Goal: Task Accomplishment & Management: Use online tool/utility

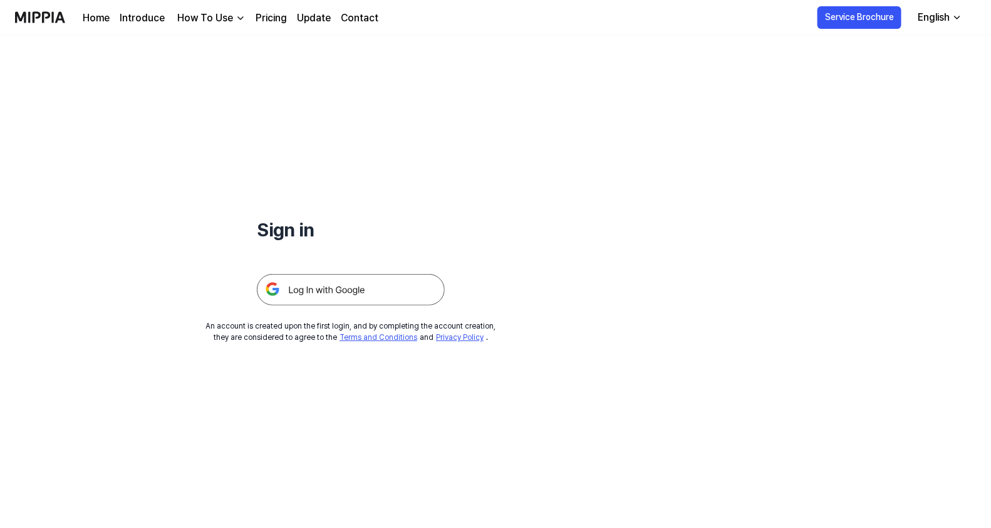
click at [385, 279] on img at bounding box center [351, 289] width 188 height 31
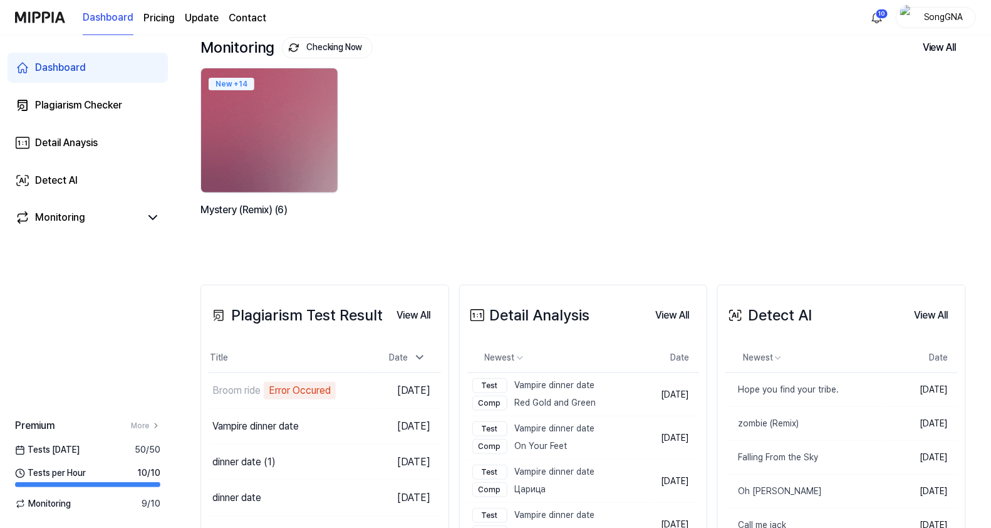
scroll to position [156, 0]
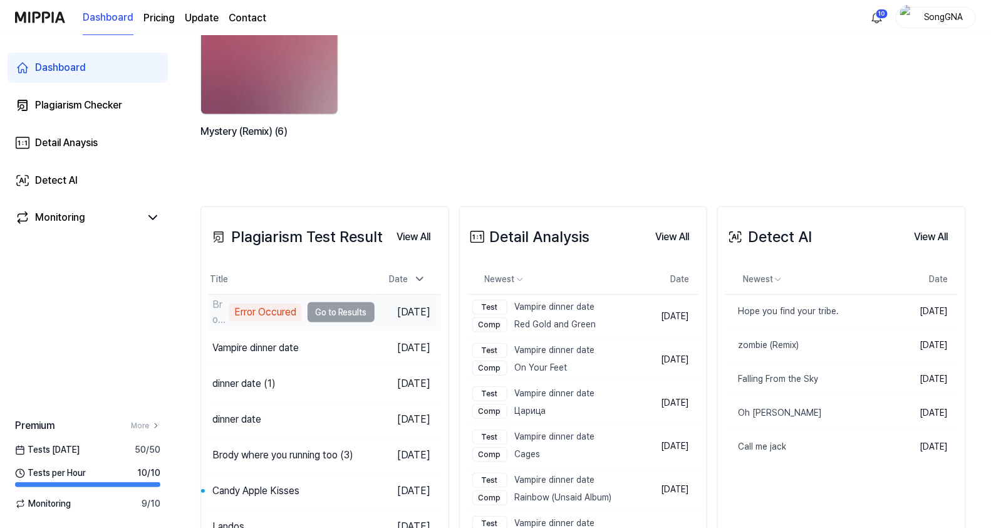
click at [316, 312] on td "Broom ride Error Occured Go to Results" at bounding box center [292, 312] width 166 height 35
click at [279, 306] on div "Error Occured" at bounding box center [265, 312] width 72 height 18
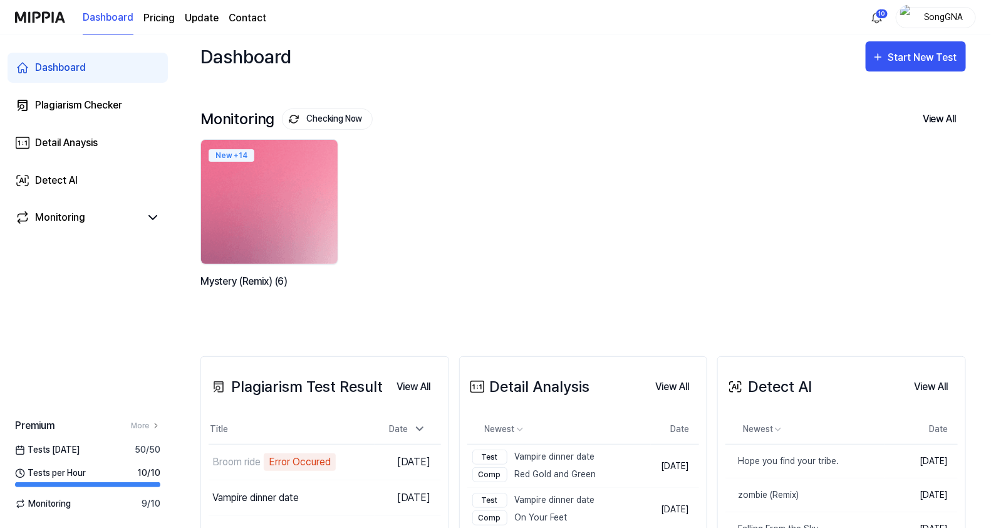
scroll to position [0, 0]
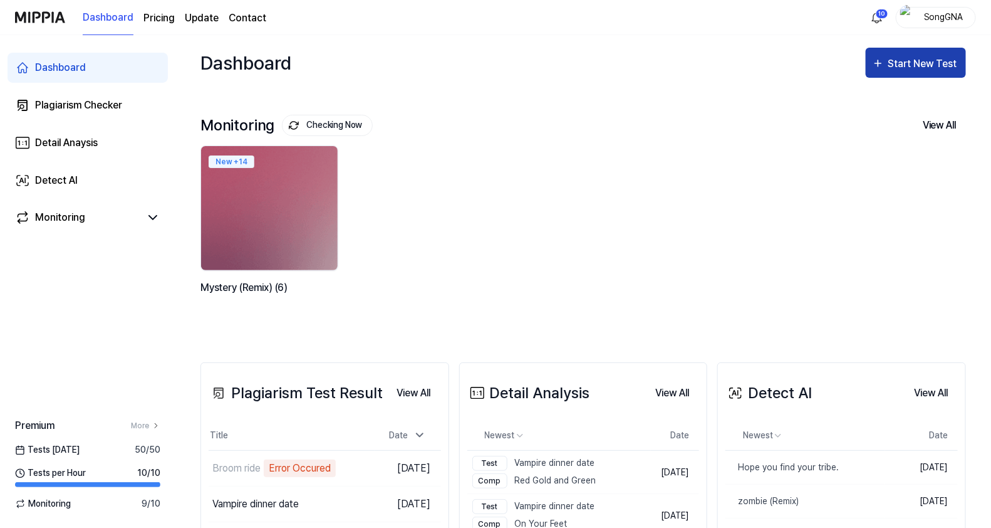
click at [958, 57] on div "Start New Test" at bounding box center [924, 64] width 71 height 16
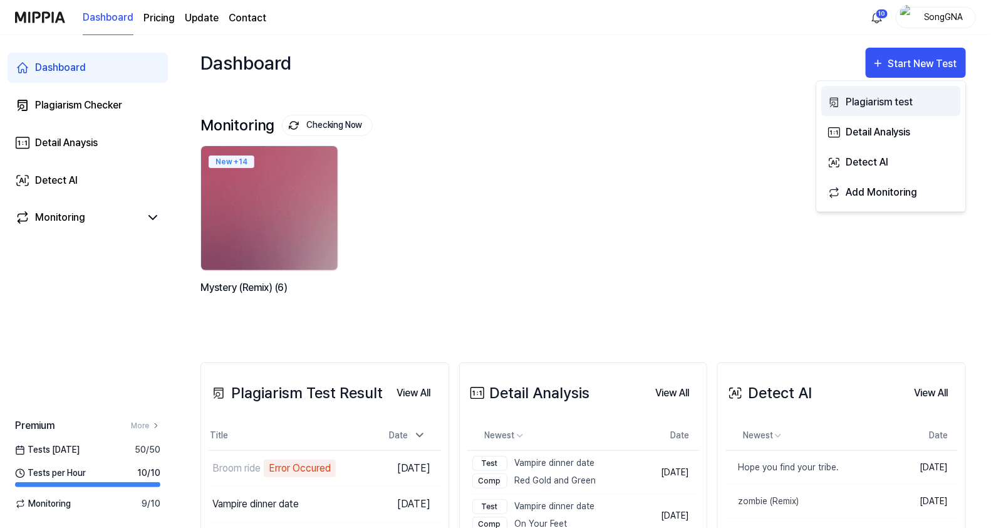
click at [887, 98] on div "Plagiarism test" at bounding box center [900, 102] width 109 height 16
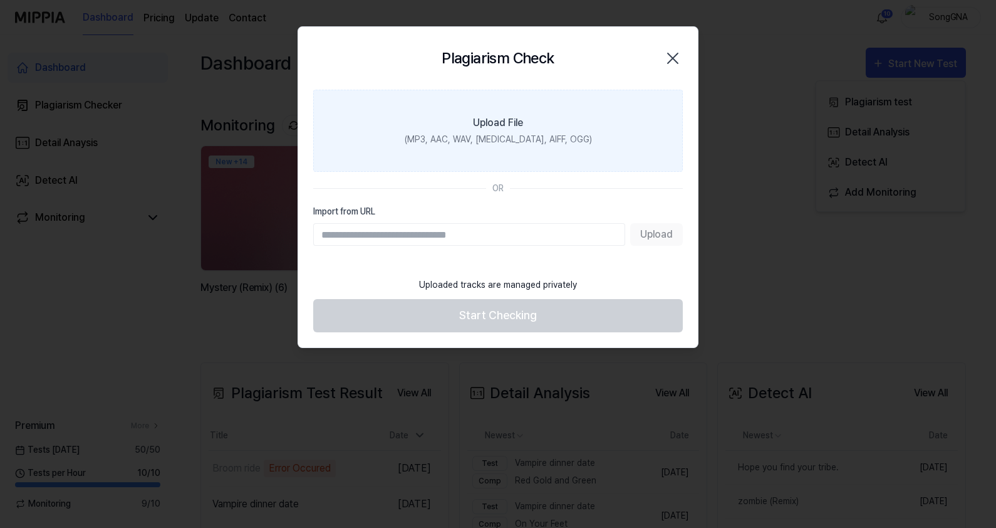
click at [472, 142] on div "(MP3, AAC, WAV, [MEDICAL_DATA], AIFF, OGG)" at bounding box center [498, 139] width 187 height 13
click at [0, 0] on input "Upload File (MP3, AAC, WAV, [MEDICAL_DATA], AIFF, OGG)" at bounding box center [0, 0] width 0 height 0
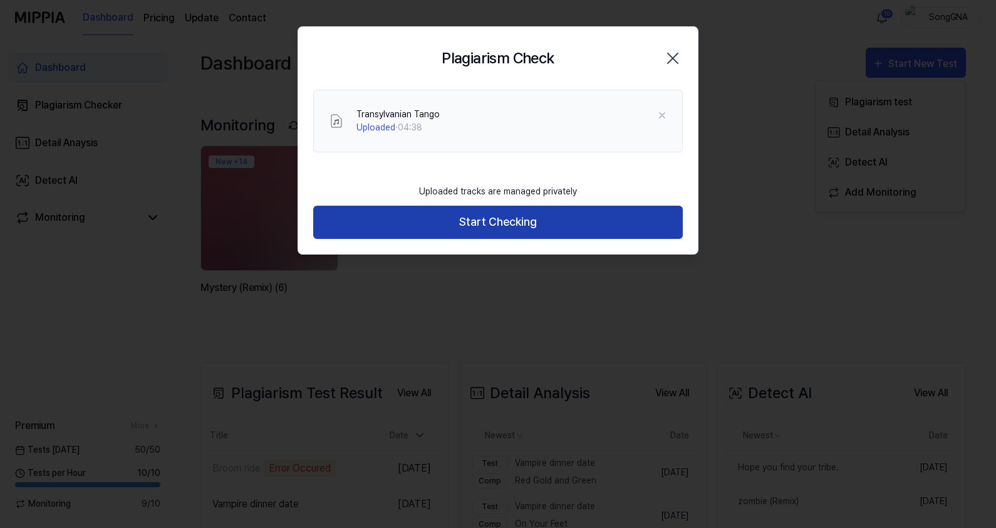
click at [514, 221] on button "Start Checking" at bounding box center [498, 222] width 370 height 33
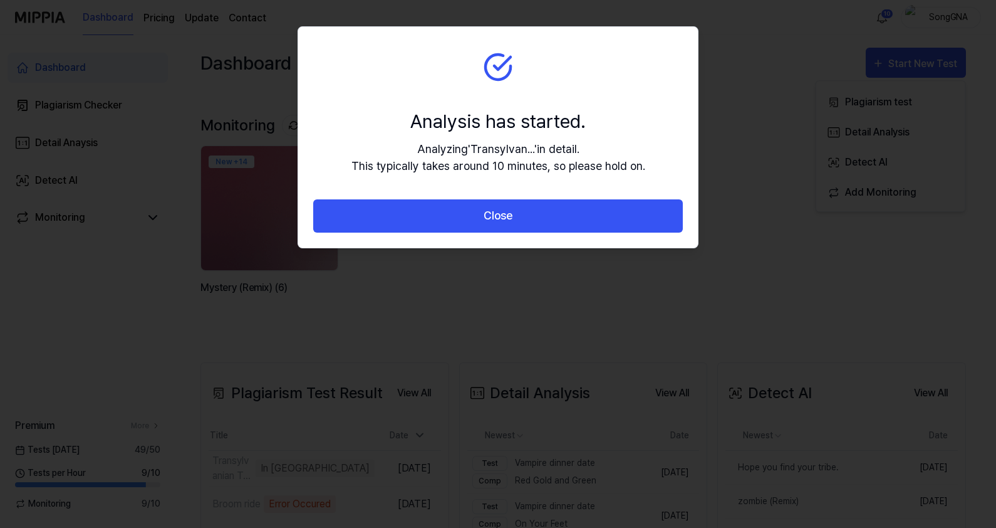
click at [514, 221] on button "Close" at bounding box center [498, 215] width 370 height 33
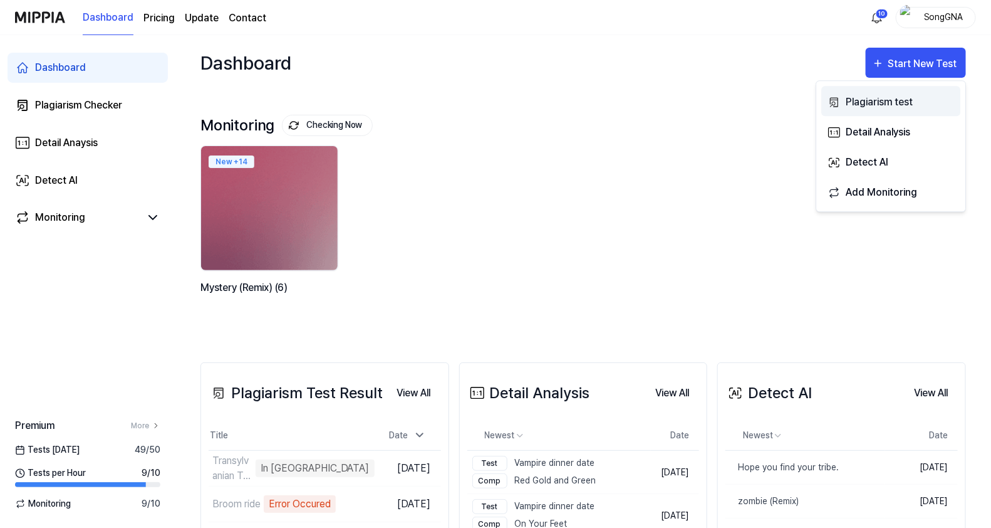
click at [871, 99] on div "Plagiarism test" at bounding box center [900, 102] width 109 height 16
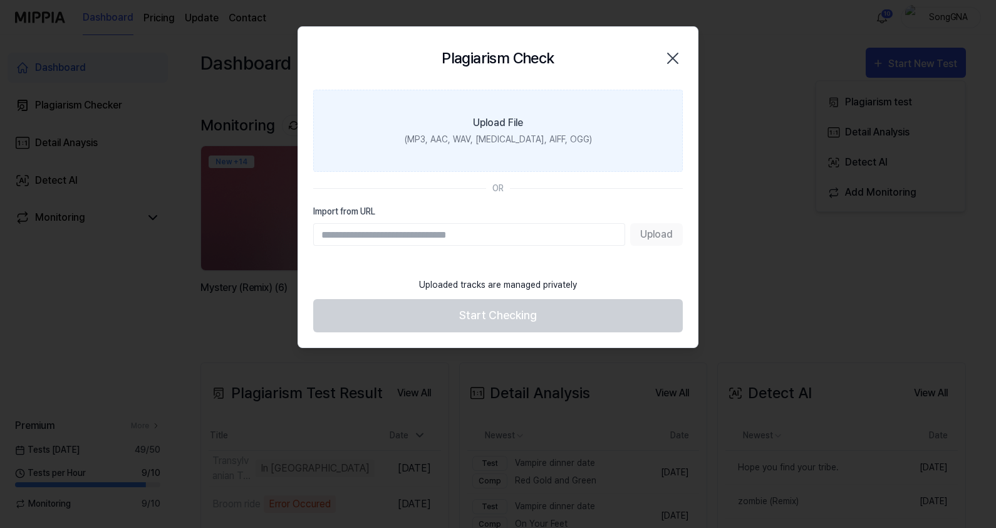
click at [444, 135] on div "(MP3, AAC, WAV, [MEDICAL_DATA], AIFF, OGG)" at bounding box center [498, 139] width 187 height 13
click at [0, 0] on input "Upload File (MP3, AAC, WAV, [MEDICAL_DATA], AIFF, OGG)" at bounding box center [0, 0] width 0 height 0
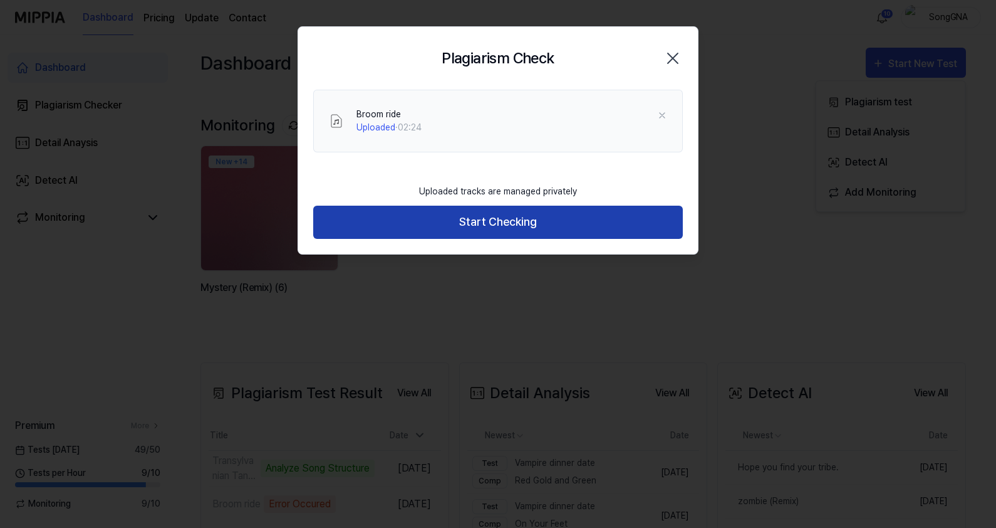
click at [539, 232] on button "Start Checking" at bounding box center [498, 222] width 370 height 33
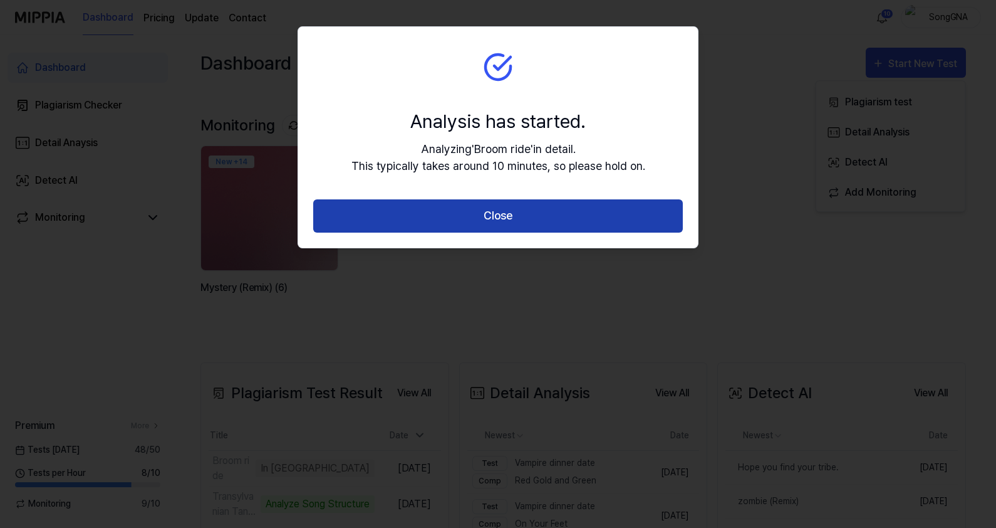
click at [536, 221] on button "Close" at bounding box center [498, 215] width 370 height 33
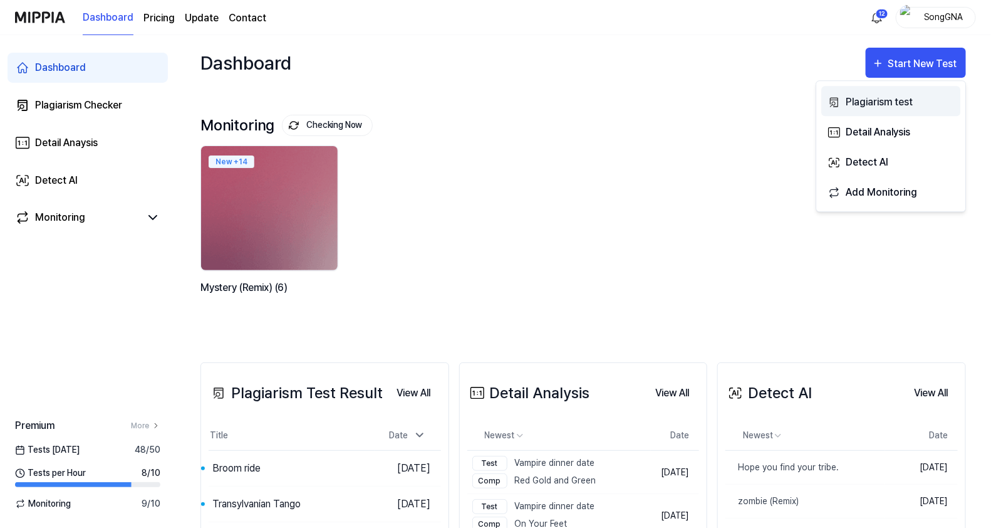
click at [901, 98] on div "Plagiarism test" at bounding box center [900, 102] width 109 height 16
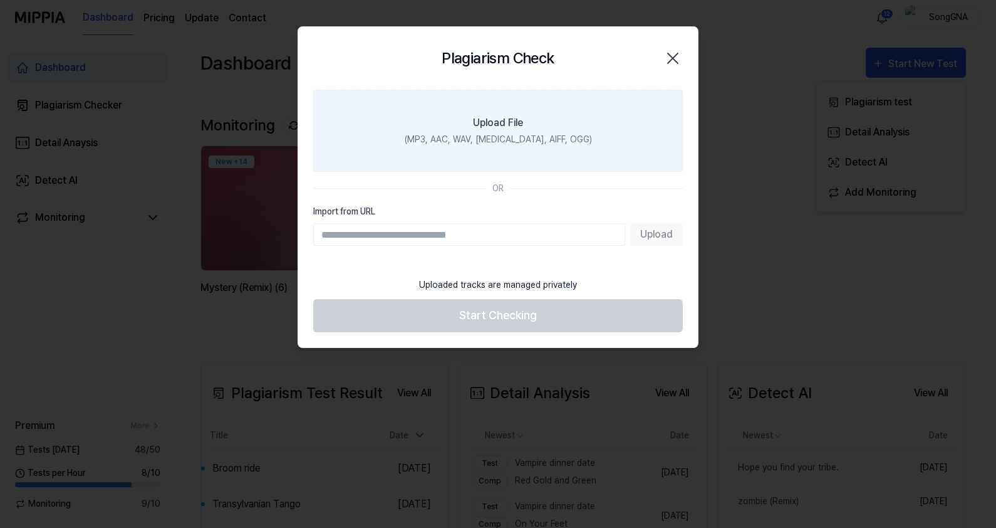
click at [428, 141] on label "Upload File (MP3, AAC, WAV, [MEDICAL_DATA], AIFF, OGG)" at bounding box center [498, 131] width 370 height 82
click at [0, 0] on input "Upload File (MP3, AAC, WAV, [MEDICAL_DATA], AIFF, OGG)" at bounding box center [0, 0] width 0 height 0
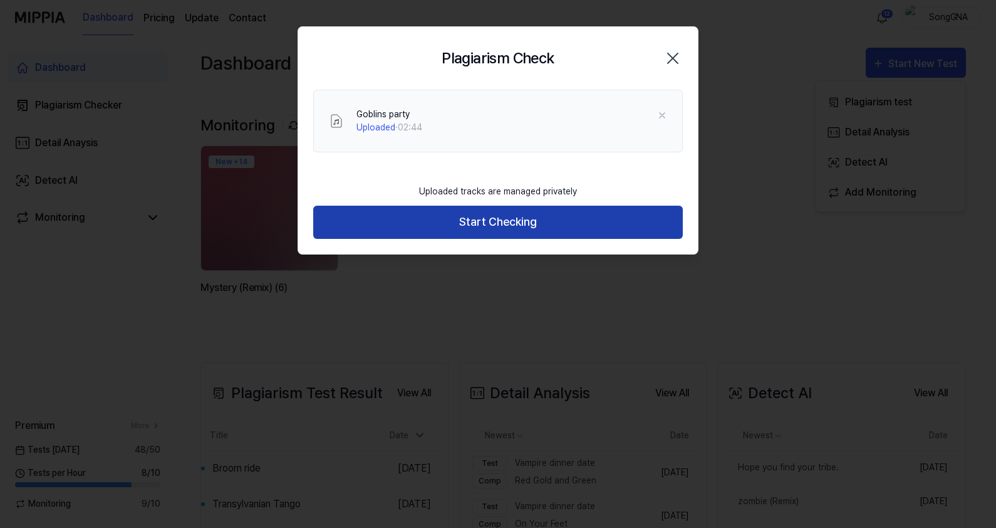
click at [577, 223] on button "Start Checking" at bounding box center [498, 222] width 370 height 33
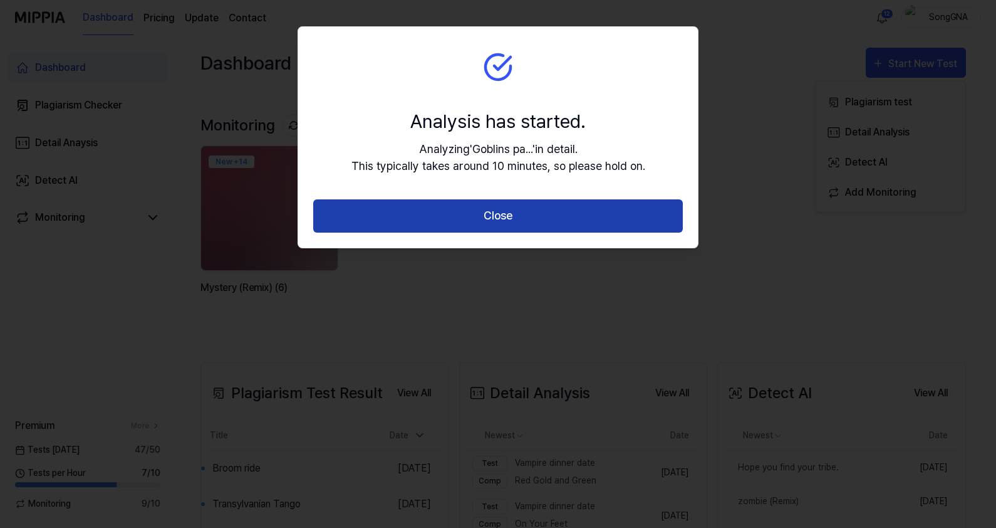
click at [587, 214] on button "Close" at bounding box center [498, 215] width 370 height 33
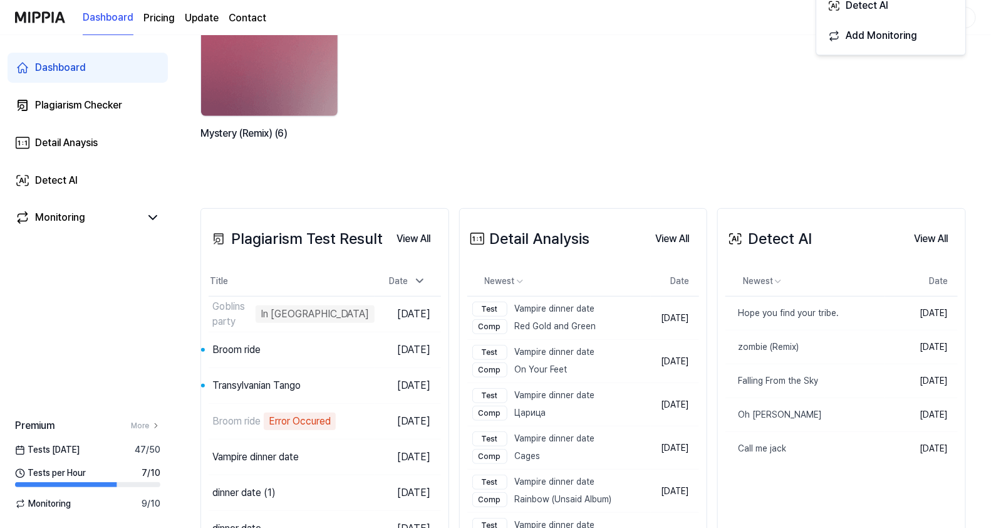
scroll to position [156, 0]
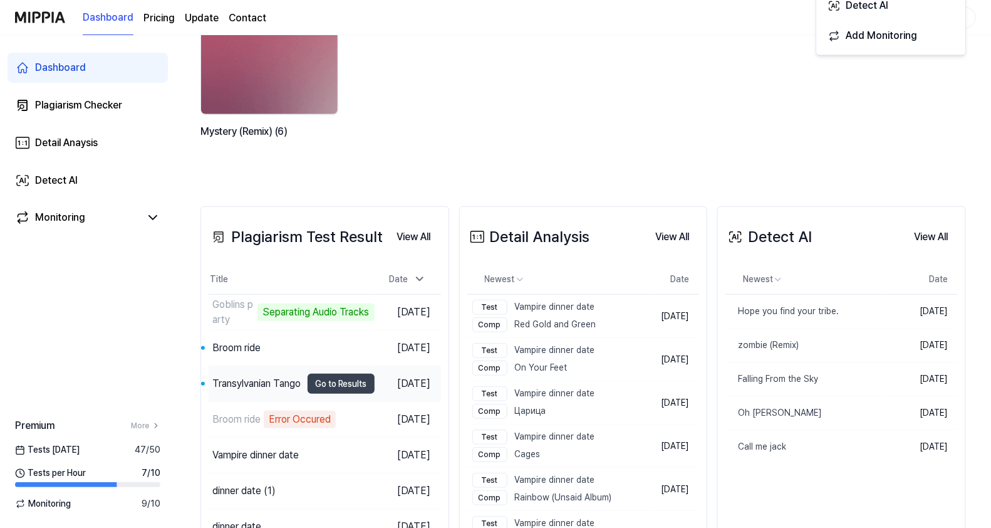
click at [271, 379] on div "Transylvanian Tango" at bounding box center [256, 383] width 88 height 15
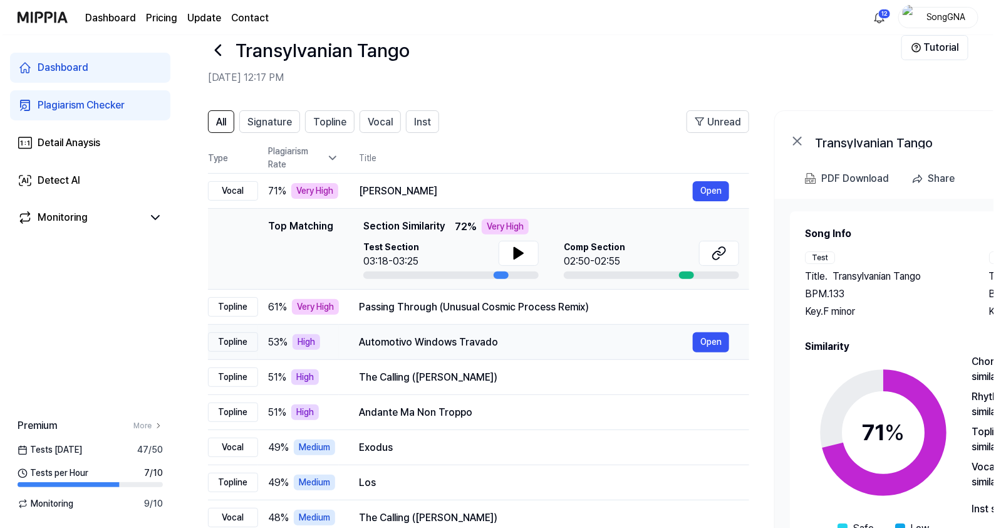
scroll to position [0, 0]
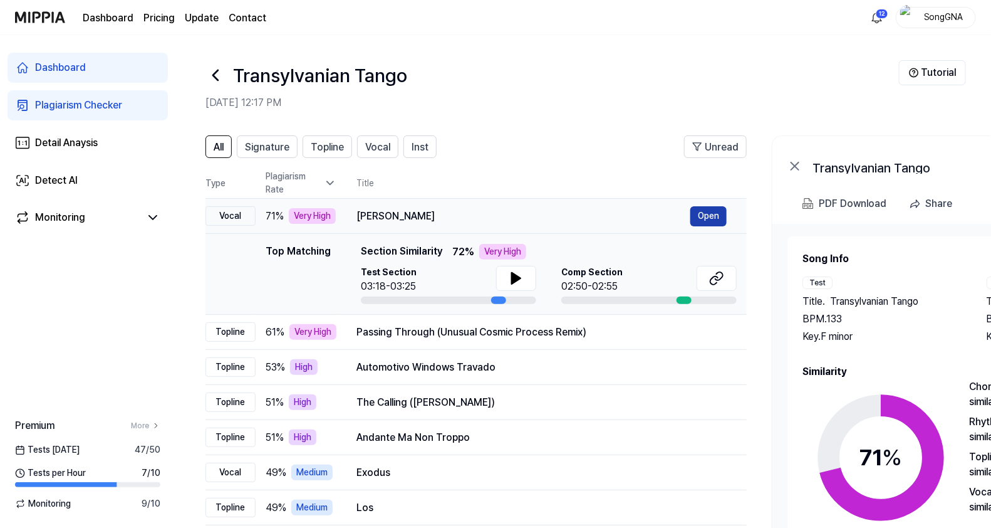
click at [716, 219] on button "Open" at bounding box center [709, 216] width 36 height 20
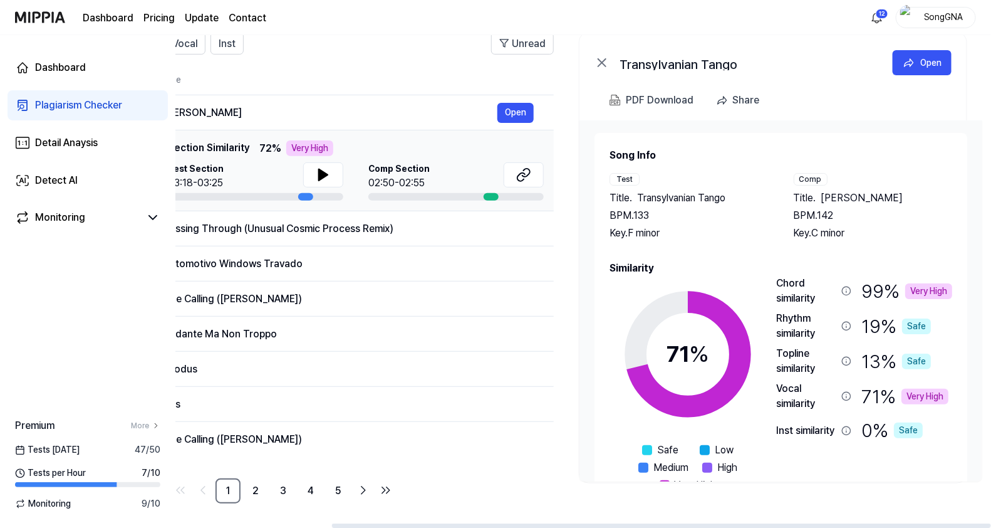
scroll to position [0, 194]
drag, startPoint x: 647, startPoint y: 523, endPoint x: 828, endPoint y: 518, distance: 181.2
click at [828, 523] on div at bounding box center [661, 525] width 659 height 4
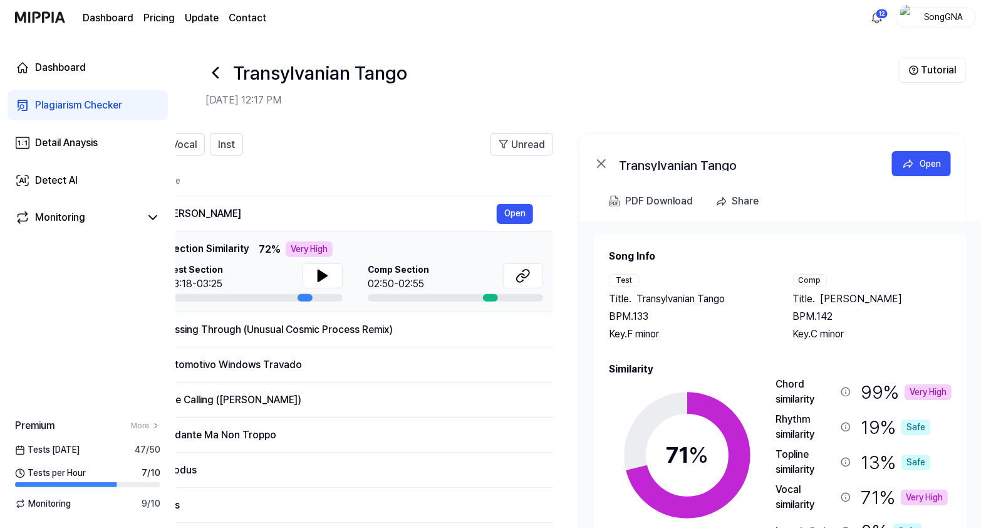
scroll to position [0, 0]
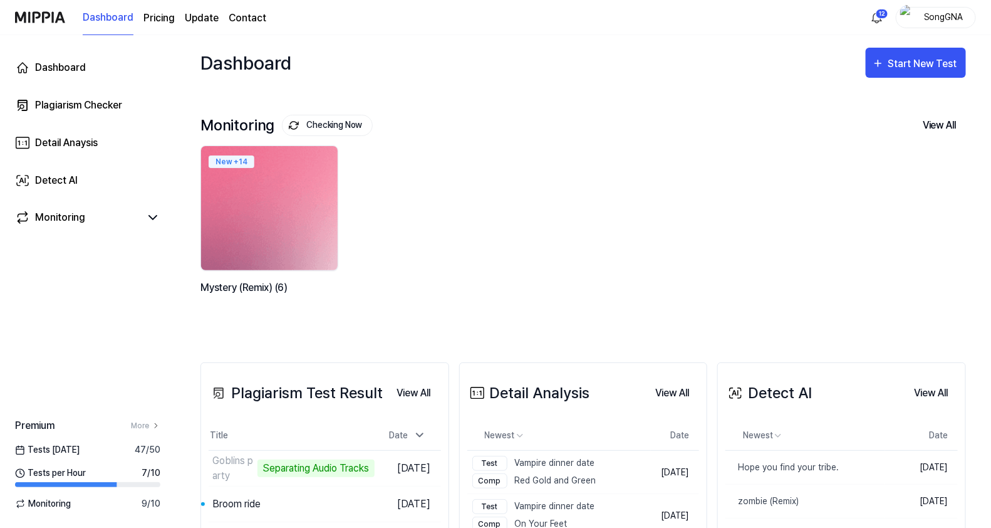
scroll to position [156, 0]
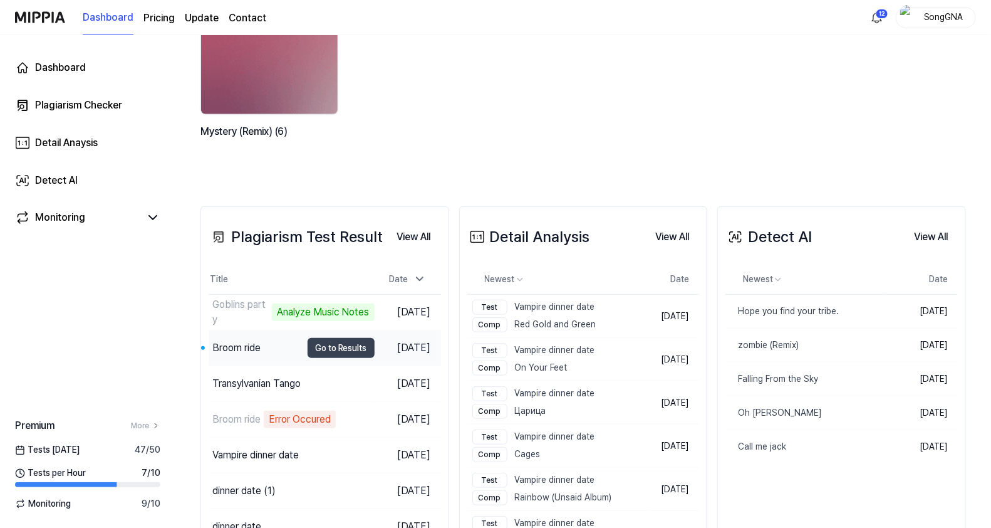
click at [243, 347] on div "Broom ride" at bounding box center [236, 347] width 48 height 15
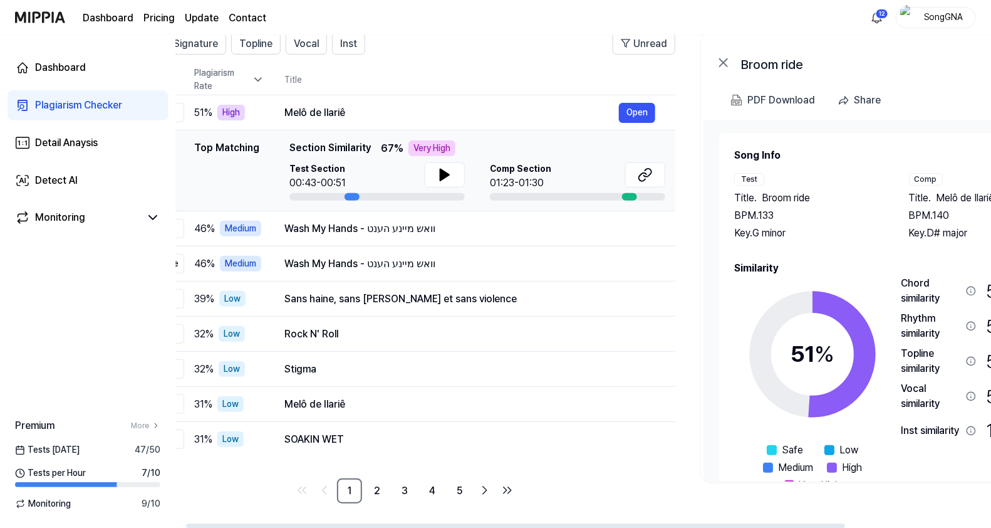
scroll to position [0, 0]
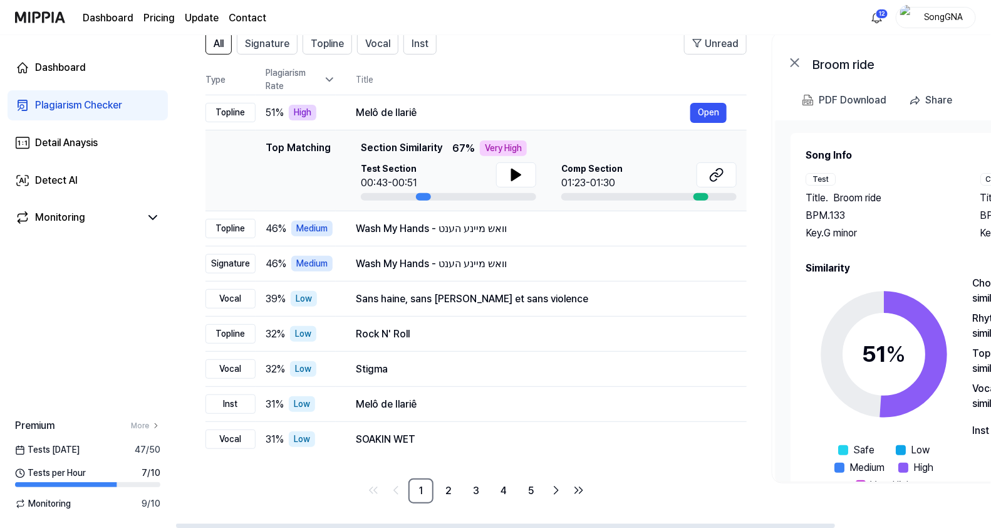
drag, startPoint x: 709, startPoint y: 526, endPoint x: 639, endPoint y: 520, distance: 69.8
click at [640, 523] on div at bounding box center [505, 525] width 659 height 4
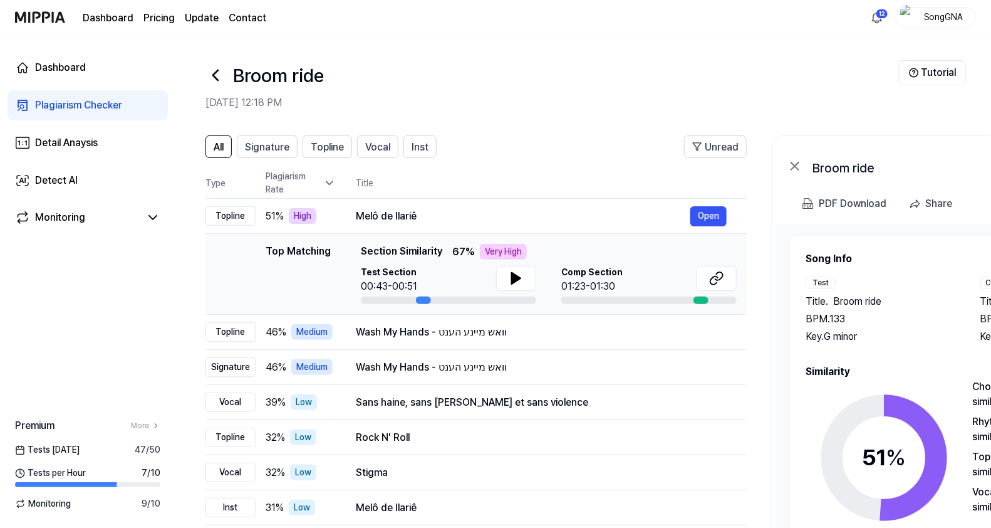
click at [213, 79] on icon at bounding box center [216, 75] width 20 height 20
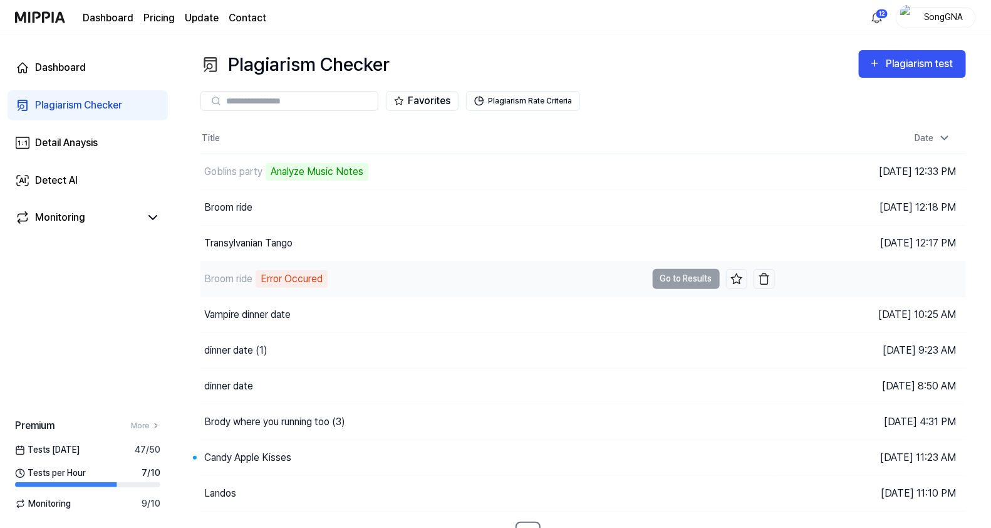
click at [303, 277] on div "Error Occured" at bounding box center [292, 279] width 72 height 18
